Goal: Check status: Check status

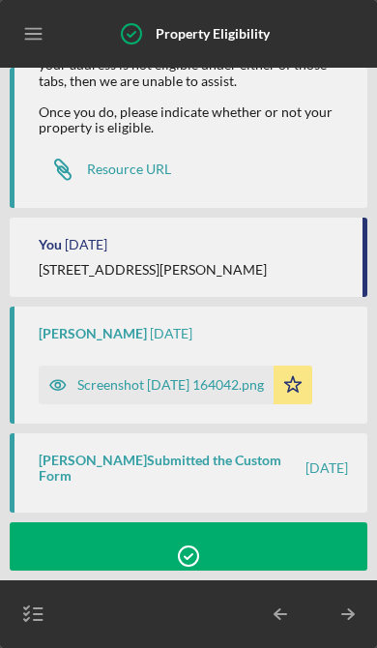
scroll to position [130, 0]
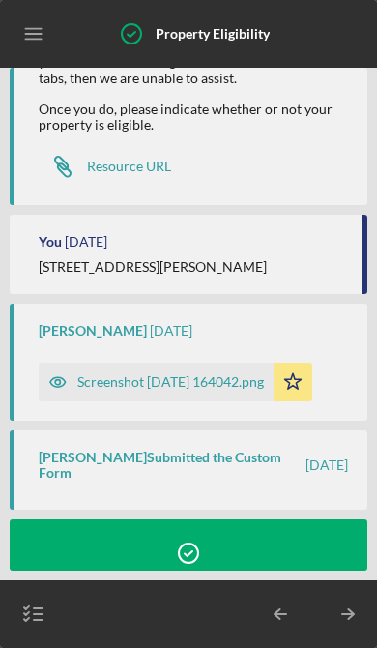
click at [264, 390] on div "Screenshot [DATE] 164042.png" at bounding box center [170, 381] width 187 height 15
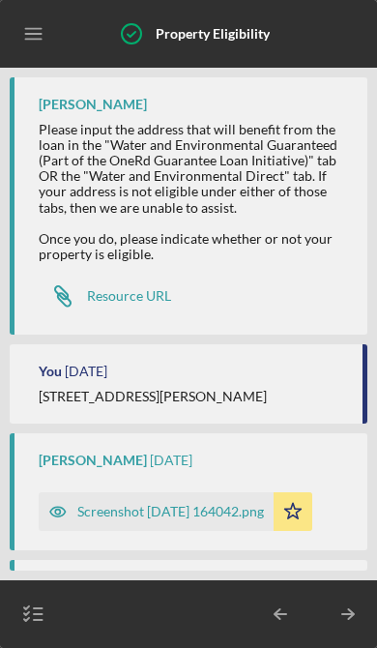
scroll to position [328, 0]
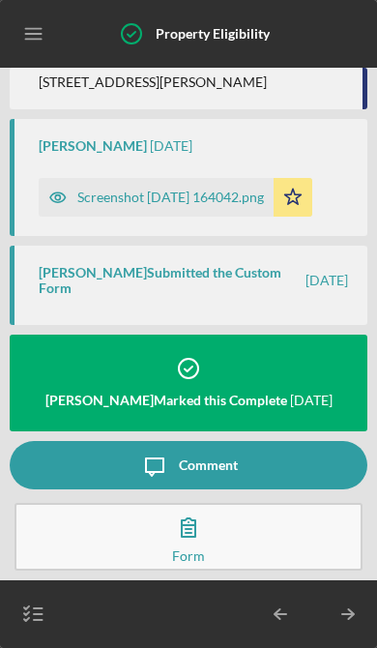
click at [284, 384] on div "Erica Jenkins Marked this Complete 2 days ago" at bounding box center [189, 376] width 358 height 64
click at [200, 545] on icon "button" at bounding box center [188, 527] width 48 height 48
